Goal: Task Accomplishment & Management: Complete application form

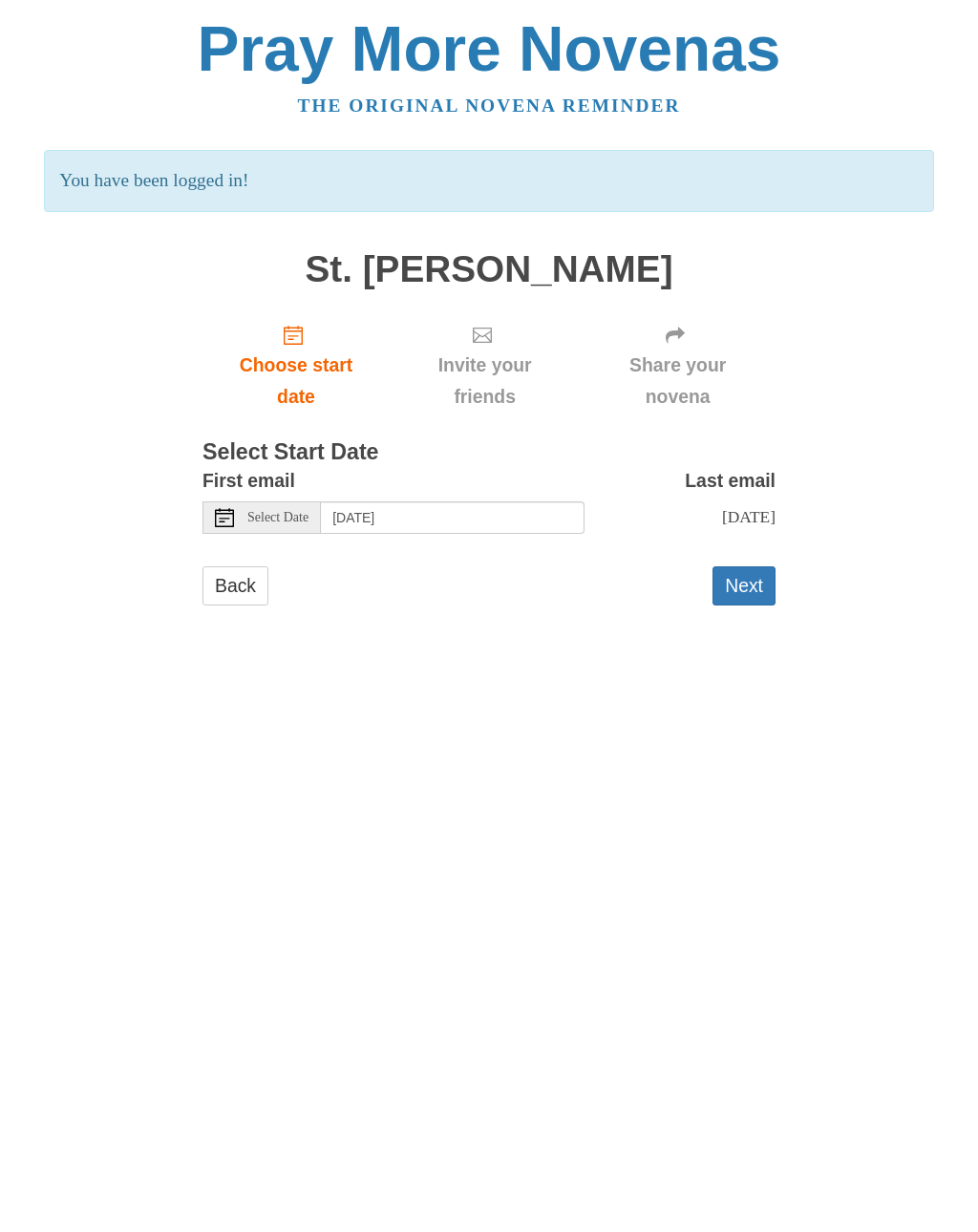
click at [745, 584] on button "Next" at bounding box center [743, 586] width 63 height 39
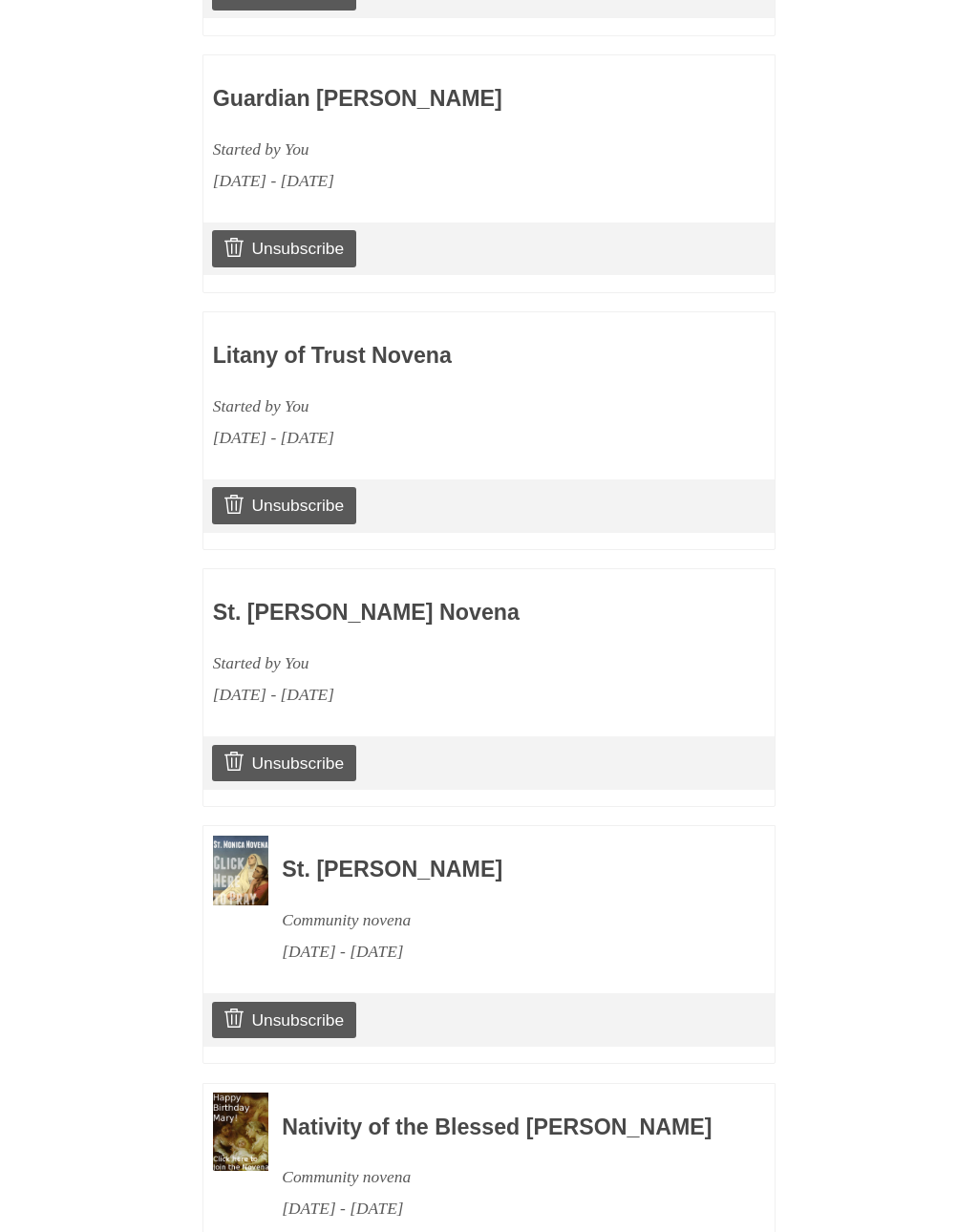
scroll to position [2050, 0]
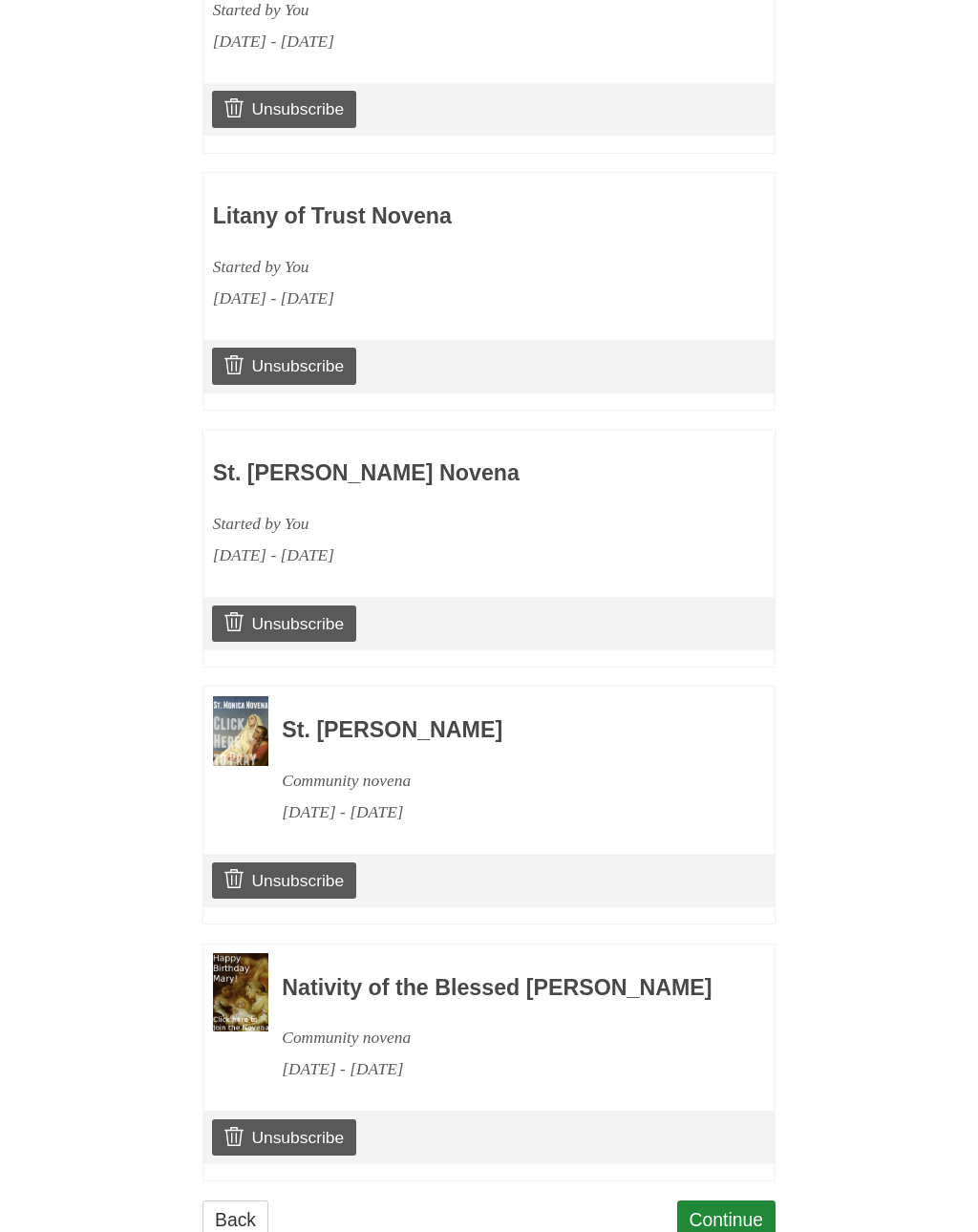
click at [727, 1200] on link "Continue" at bounding box center [726, 1219] width 99 height 39
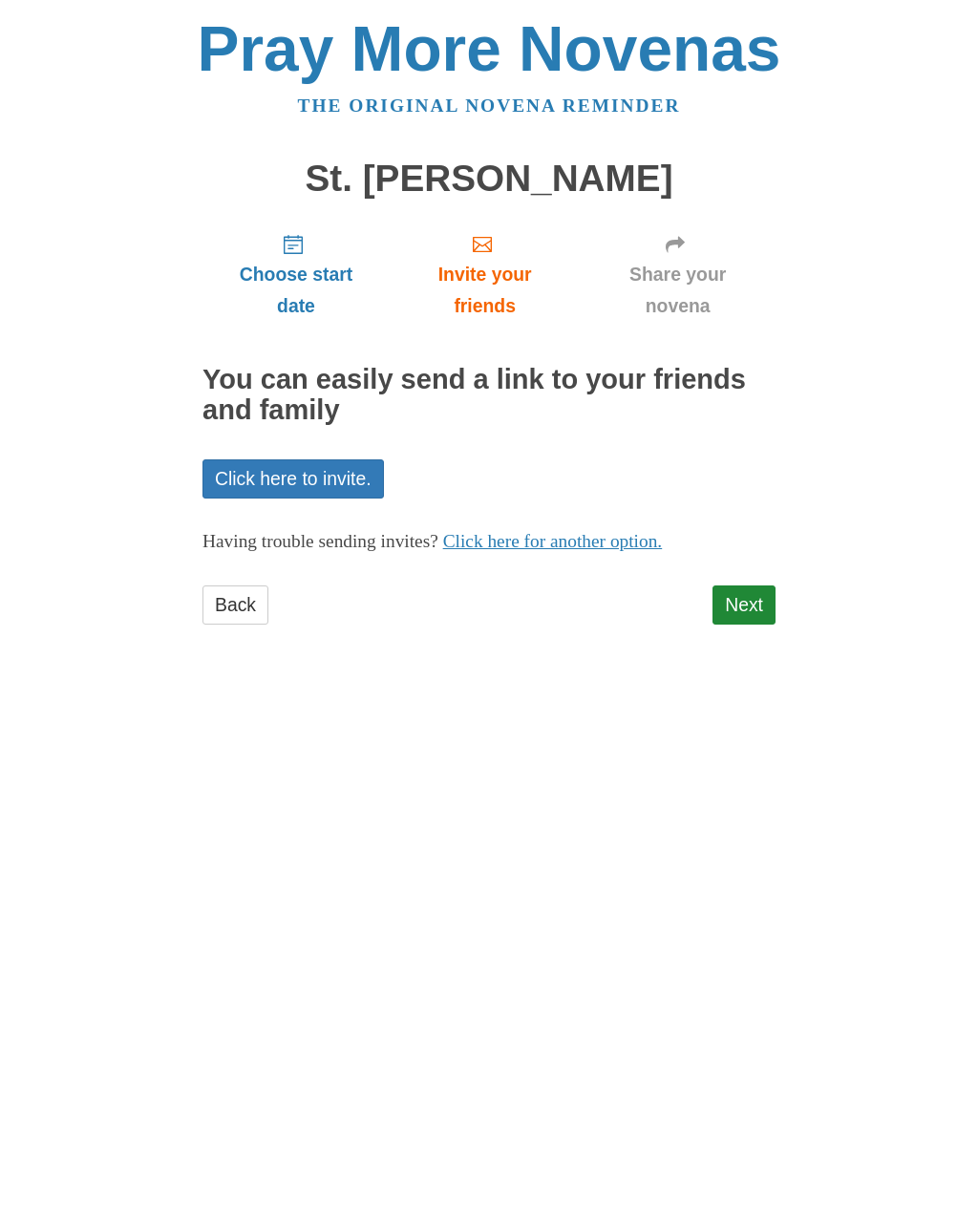
click at [749, 602] on link "Next" at bounding box center [743, 605] width 63 height 39
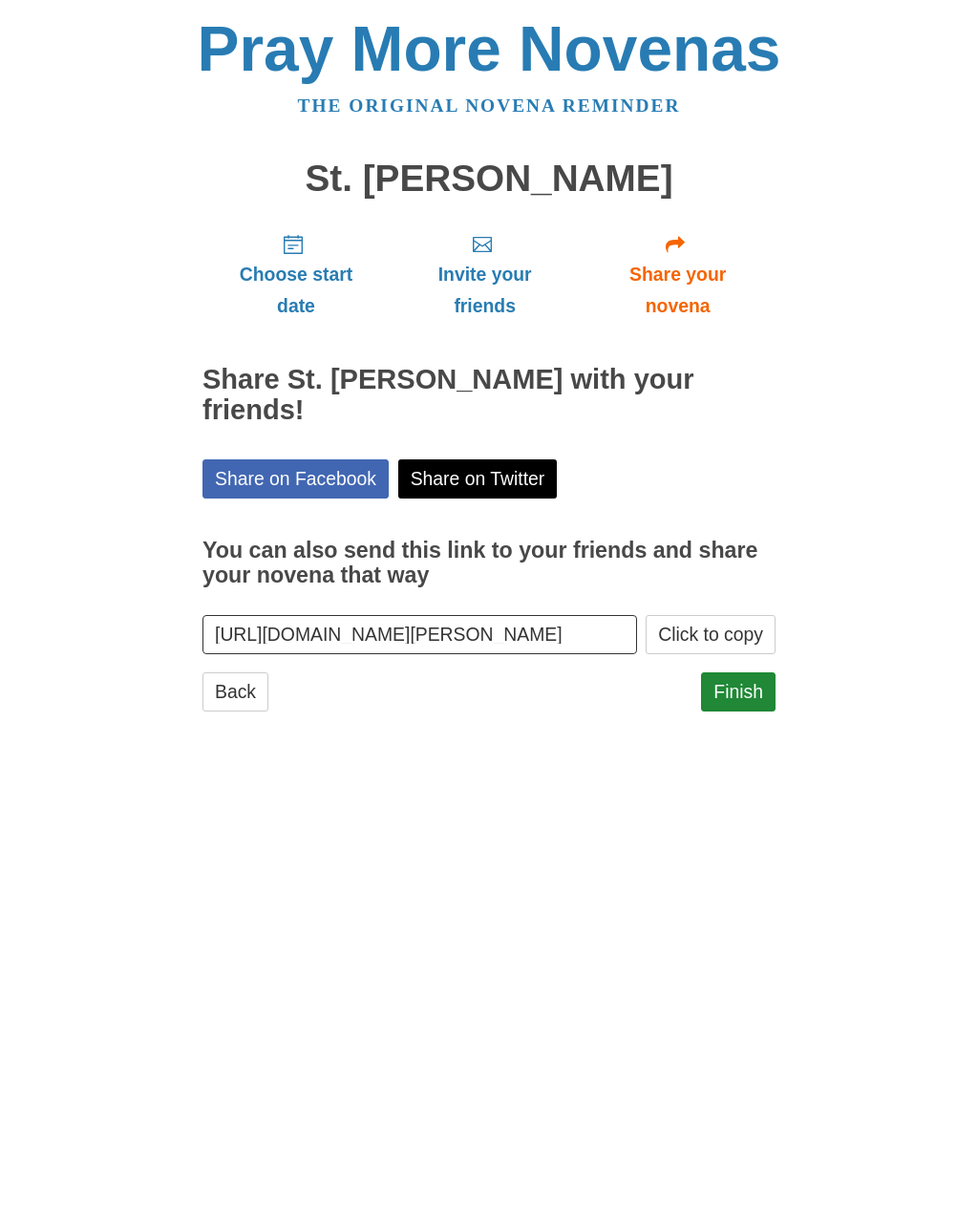
click at [737, 687] on link "Finish" at bounding box center [737, 691] width 75 height 39
